Goal: Task Accomplishment & Management: Manage account settings

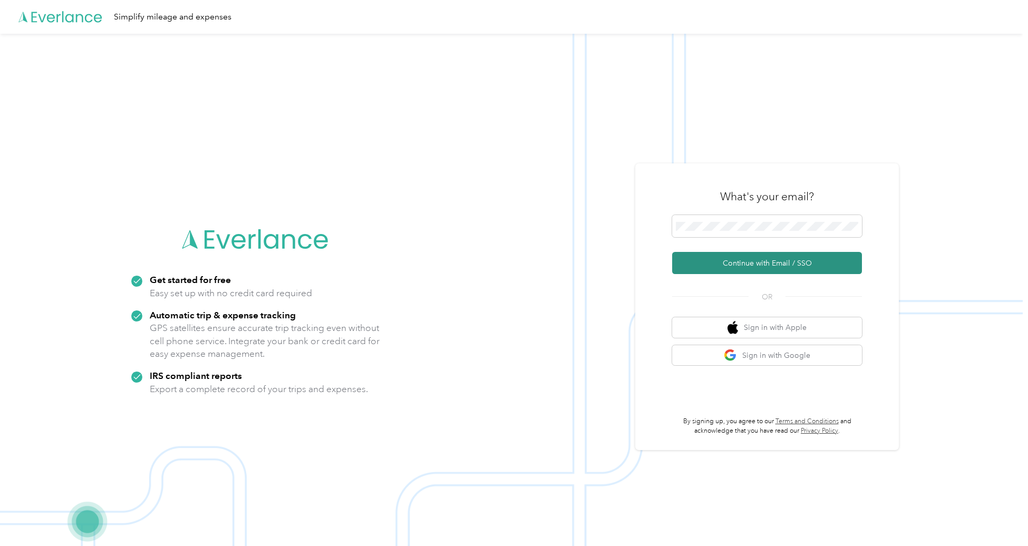
click at [764, 268] on button "Continue with Email / SSO" at bounding box center [767, 263] width 190 height 22
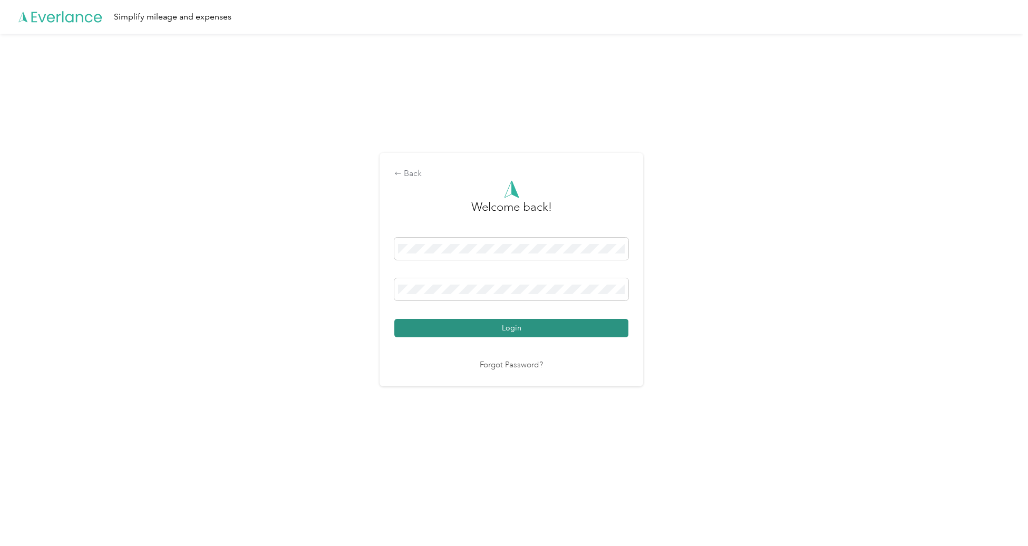
click at [513, 328] on button "Login" at bounding box center [511, 328] width 234 height 18
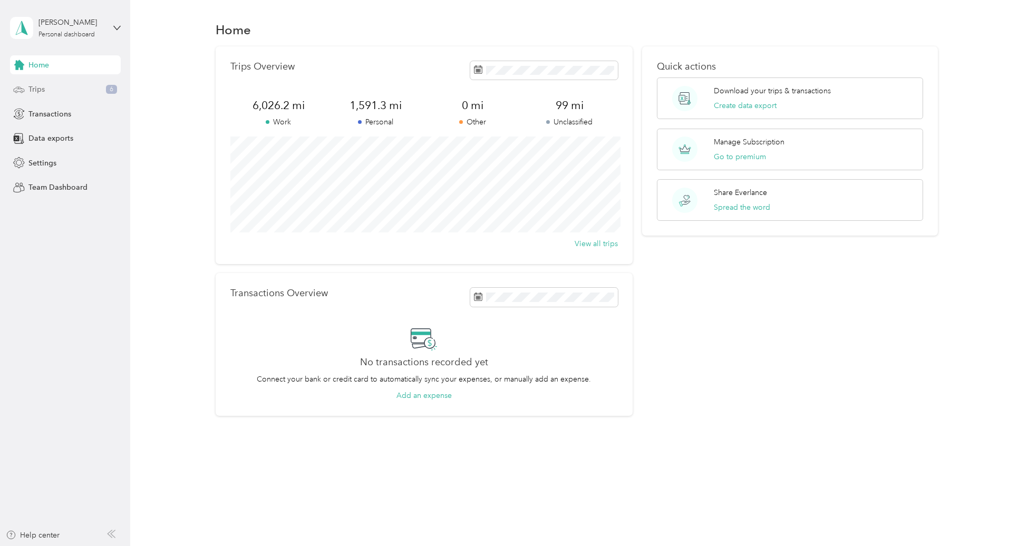
click at [69, 91] on div "Trips 6" at bounding box center [65, 89] width 111 height 19
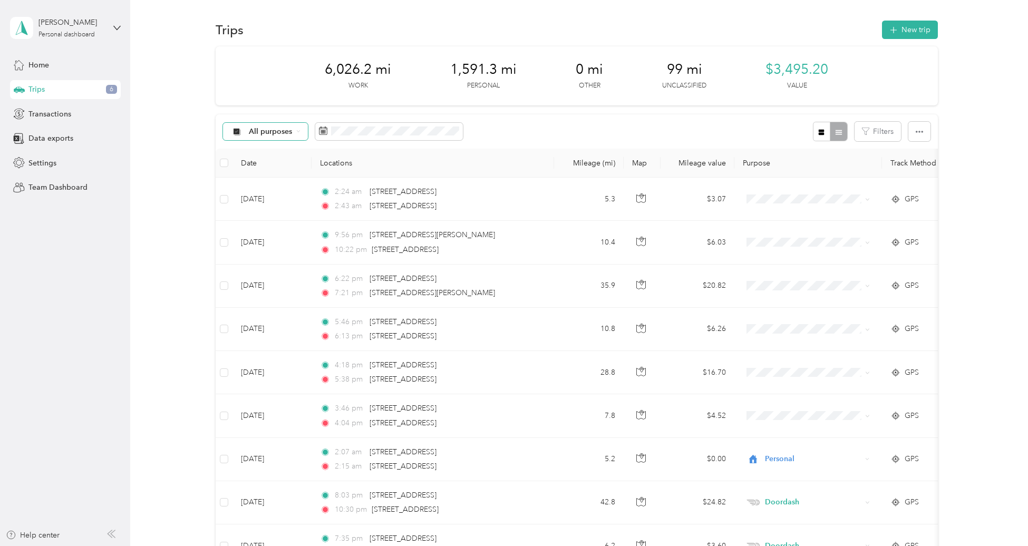
click at [262, 139] on div "All purposes" at bounding box center [265, 132] width 85 height 18
click at [265, 166] on span "Unclassified" at bounding box center [274, 167] width 51 height 11
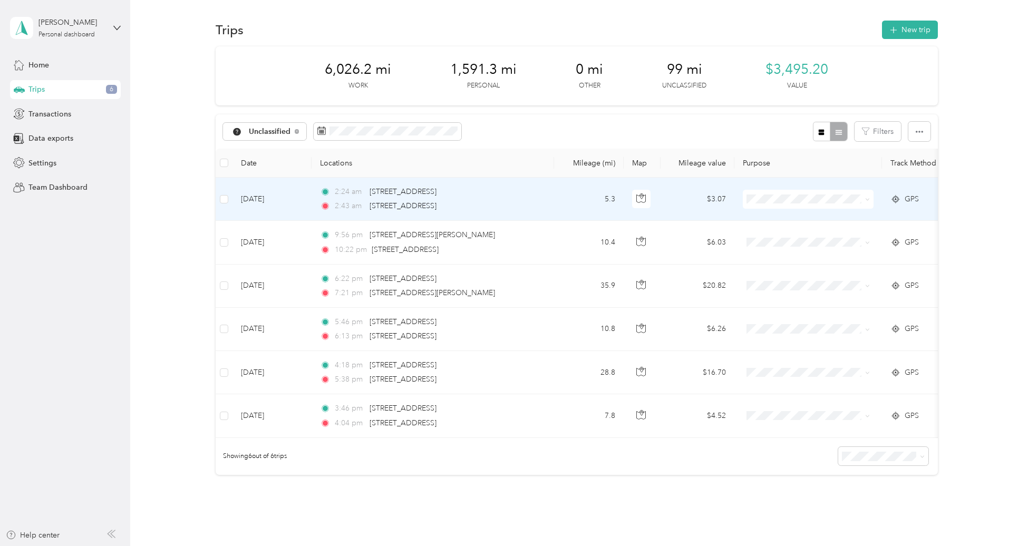
click at [219, 199] on td at bounding box center [224, 199] width 17 height 43
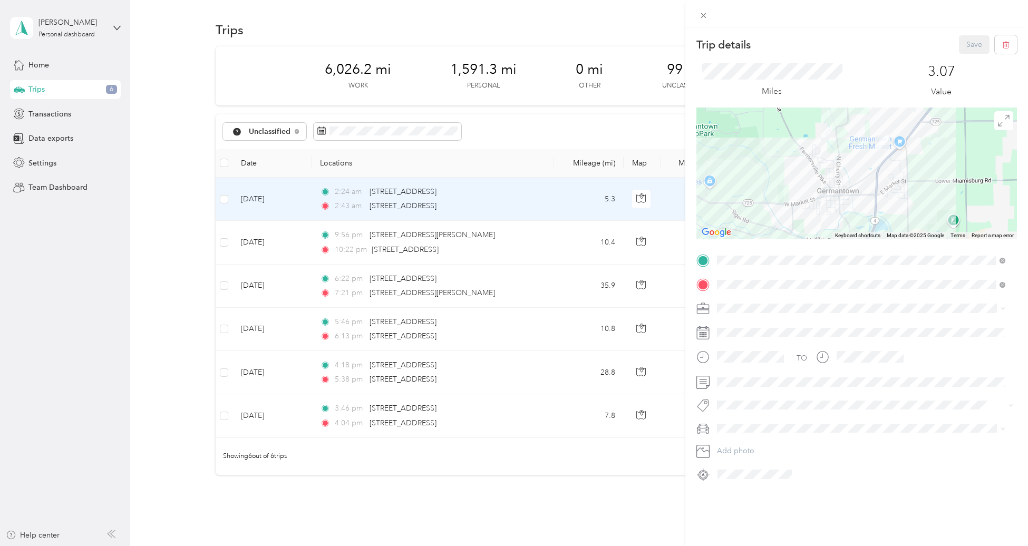
click at [224, 199] on div "Trip details Save This trip cannot be edited because it is either under review,…" at bounding box center [514, 273] width 1028 height 546
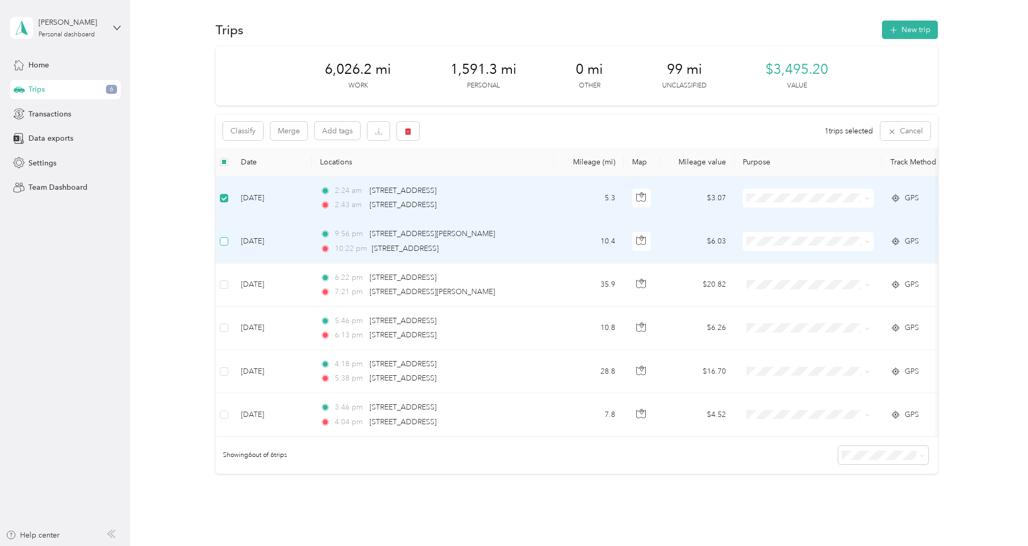
click at [224, 246] on label at bounding box center [224, 242] width 8 height 12
click at [251, 138] on button "Classify" at bounding box center [243, 131] width 40 height 18
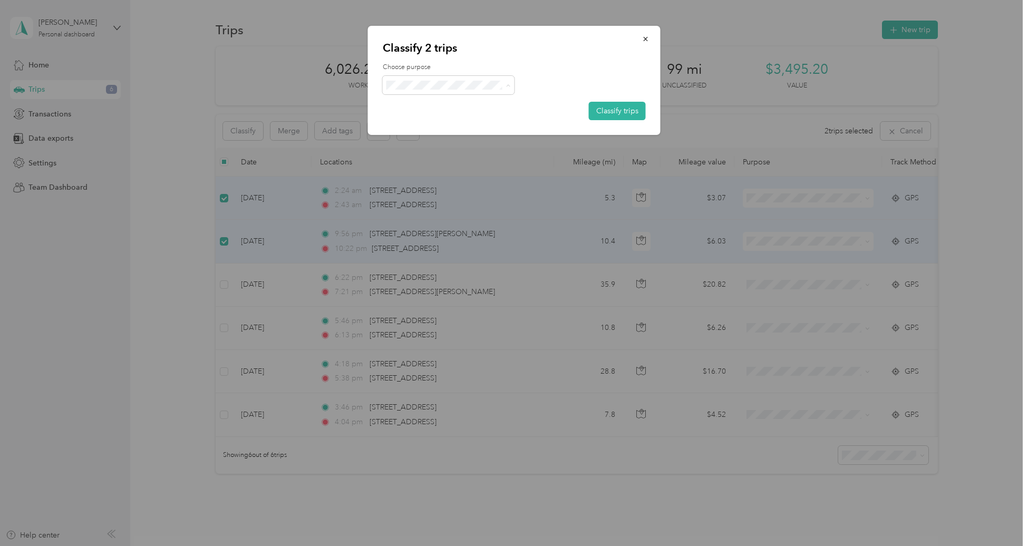
click at [434, 126] on span "Personal" at bounding box center [457, 123] width 98 height 11
click at [607, 110] on button "Classify trips" at bounding box center [617, 111] width 57 height 18
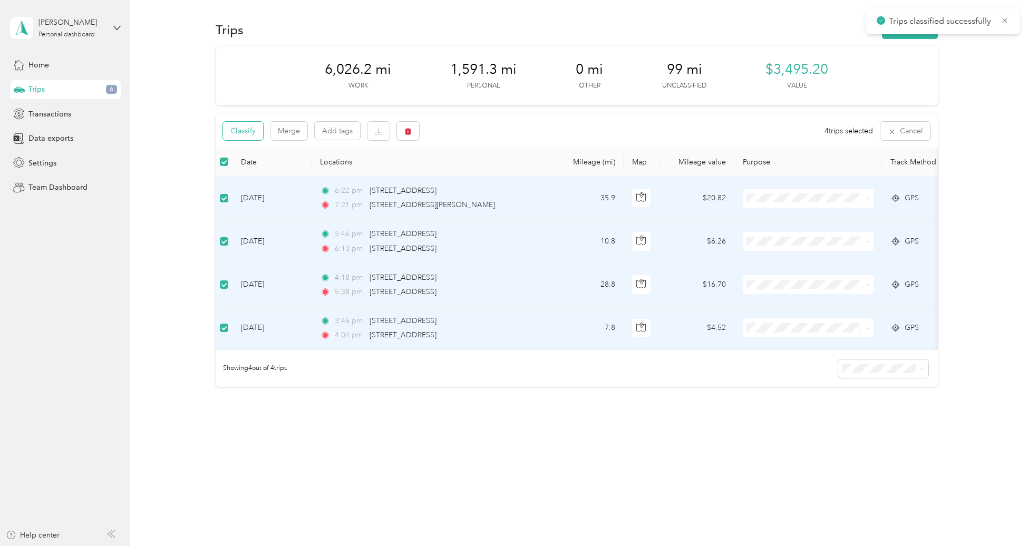
click at [250, 133] on button "Classify" at bounding box center [243, 131] width 40 height 18
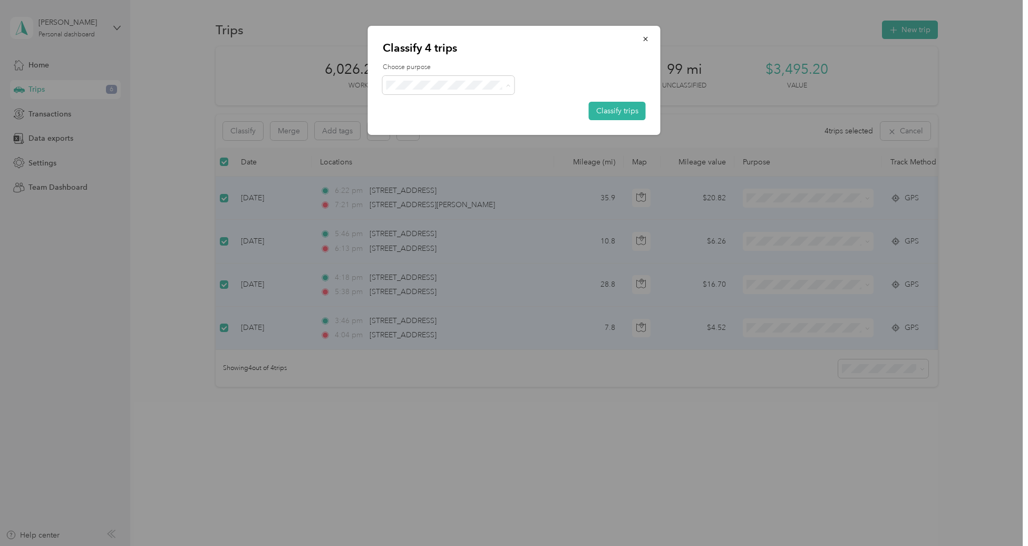
click at [423, 139] on span "Doordash" at bounding box center [457, 141] width 98 height 11
click at [608, 111] on button "Classify trips" at bounding box center [617, 111] width 57 height 18
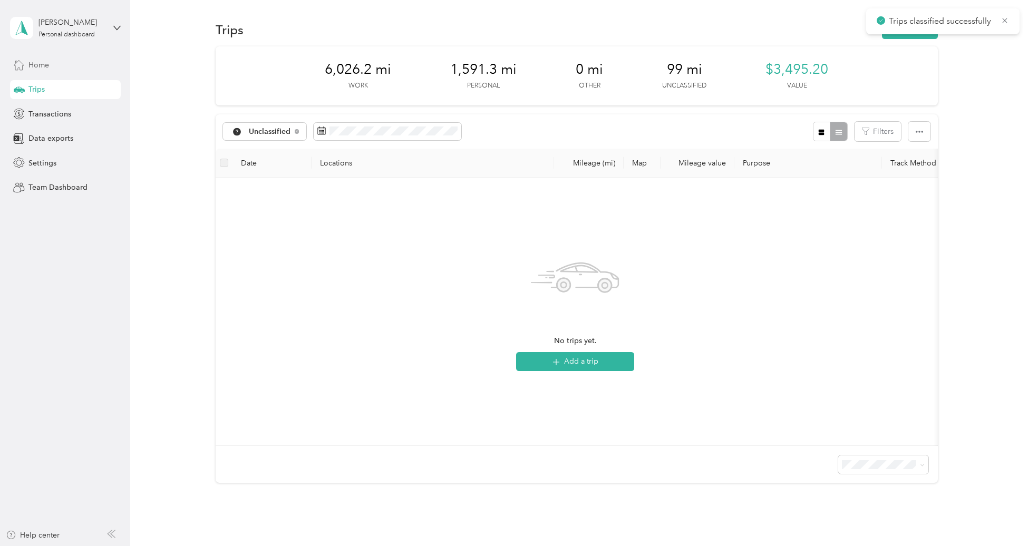
click at [44, 57] on div "Home" at bounding box center [65, 64] width 111 height 19
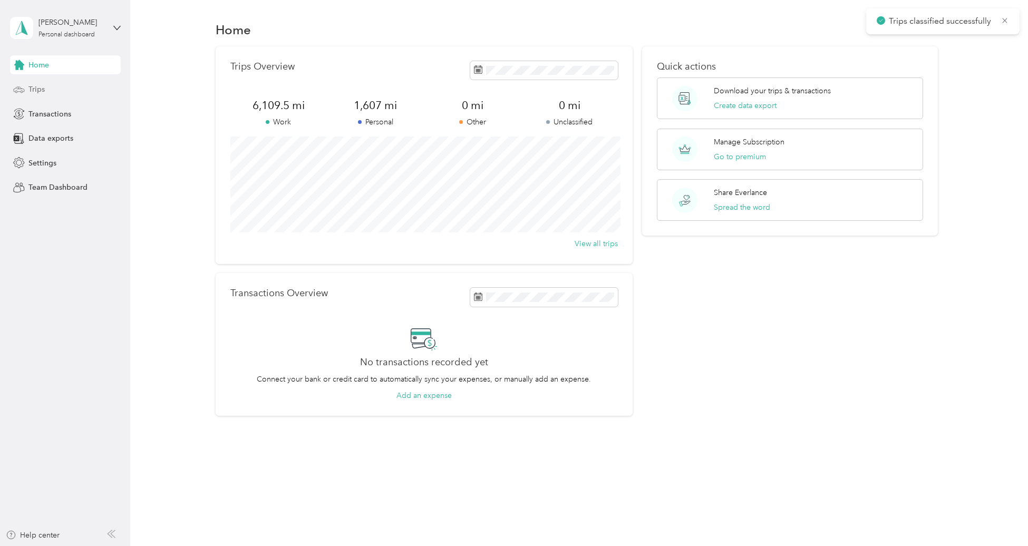
click at [54, 93] on div "Trips" at bounding box center [65, 89] width 111 height 19
